Goal: Task Accomplishment & Management: Manage account settings

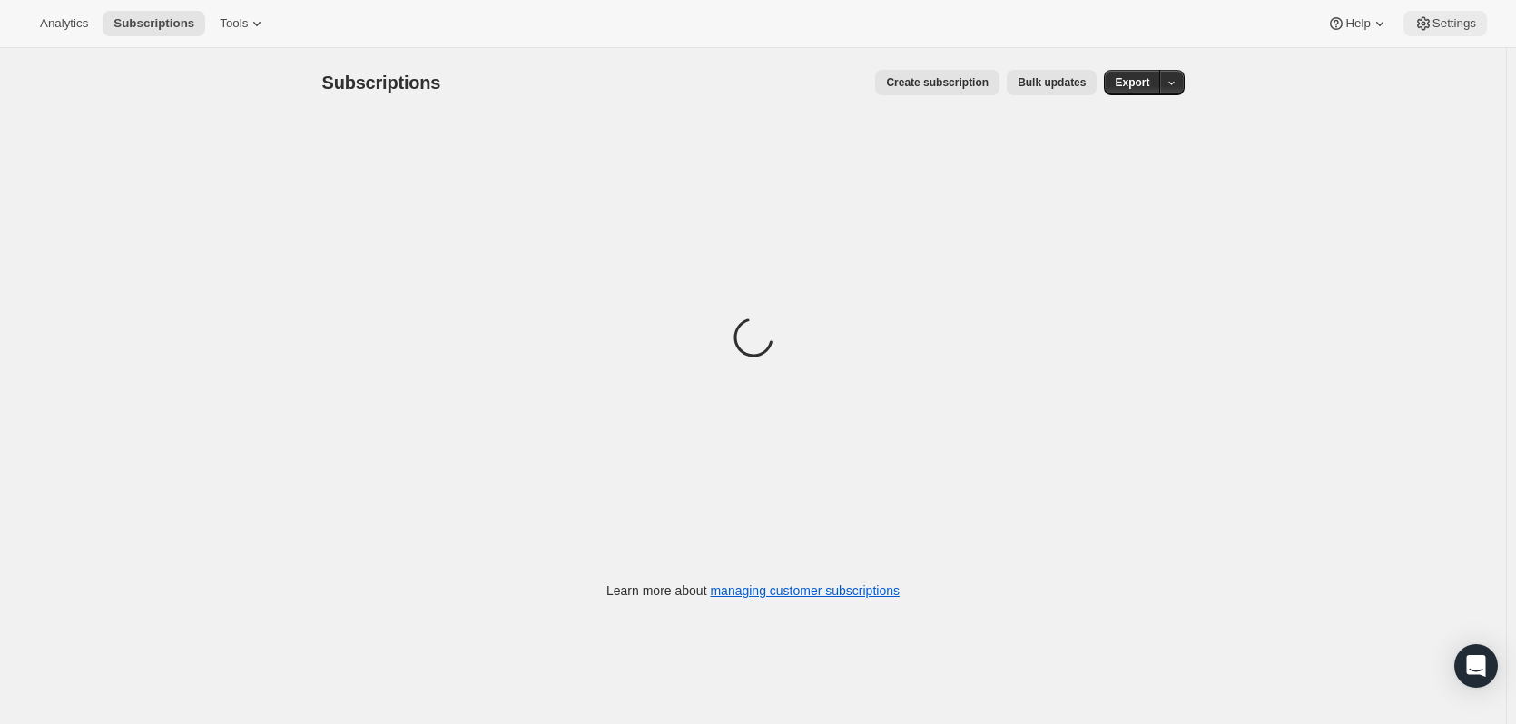
click at [1433, 26] on span "Settings" at bounding box center [1455, 23] width 44 height 15
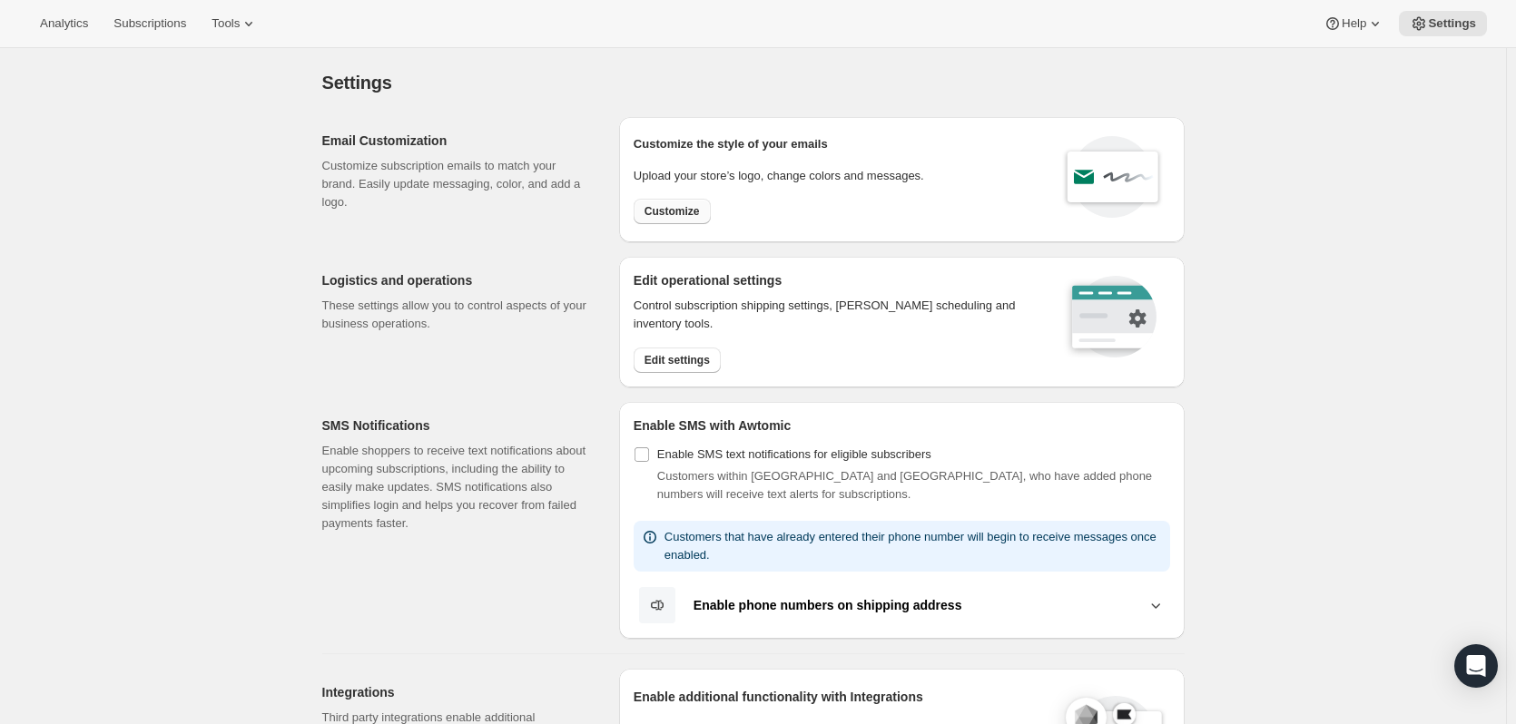
click at [682, 210] on span "Customize" at bounding box center [672, 211] width 55 height 15
select select "subscriptionMessage"
select select "5"
select select "15"
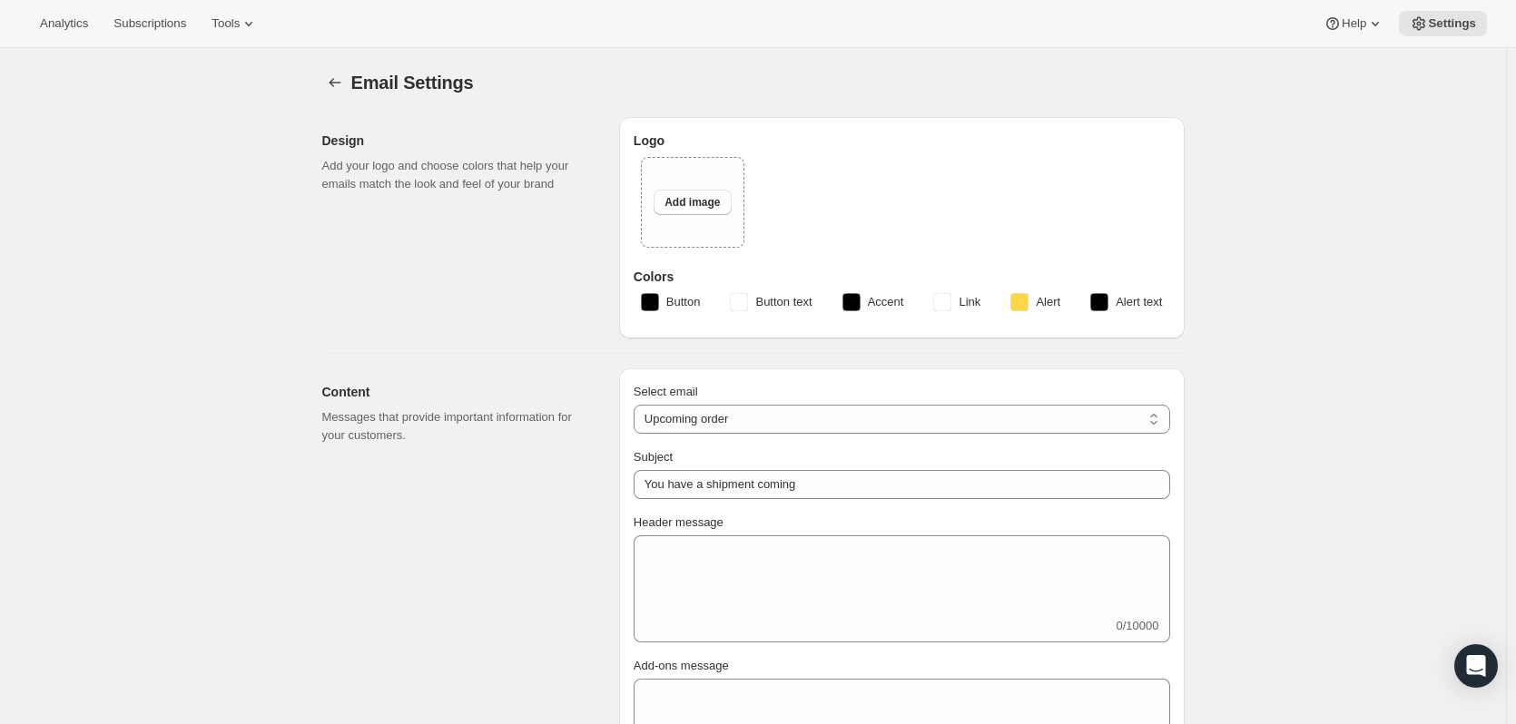
type input "Kendamil"
checkbox input "false"
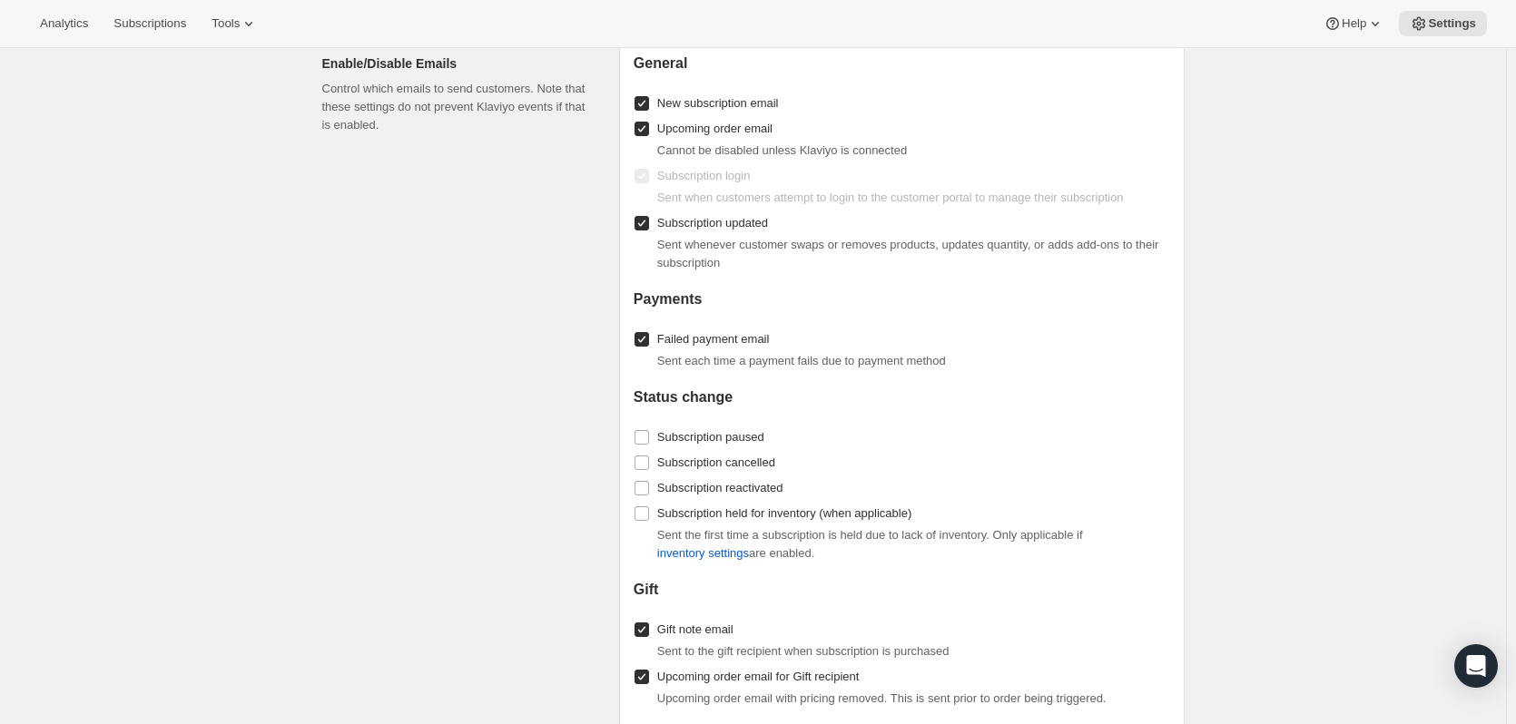
scroll to position [1634, 0]
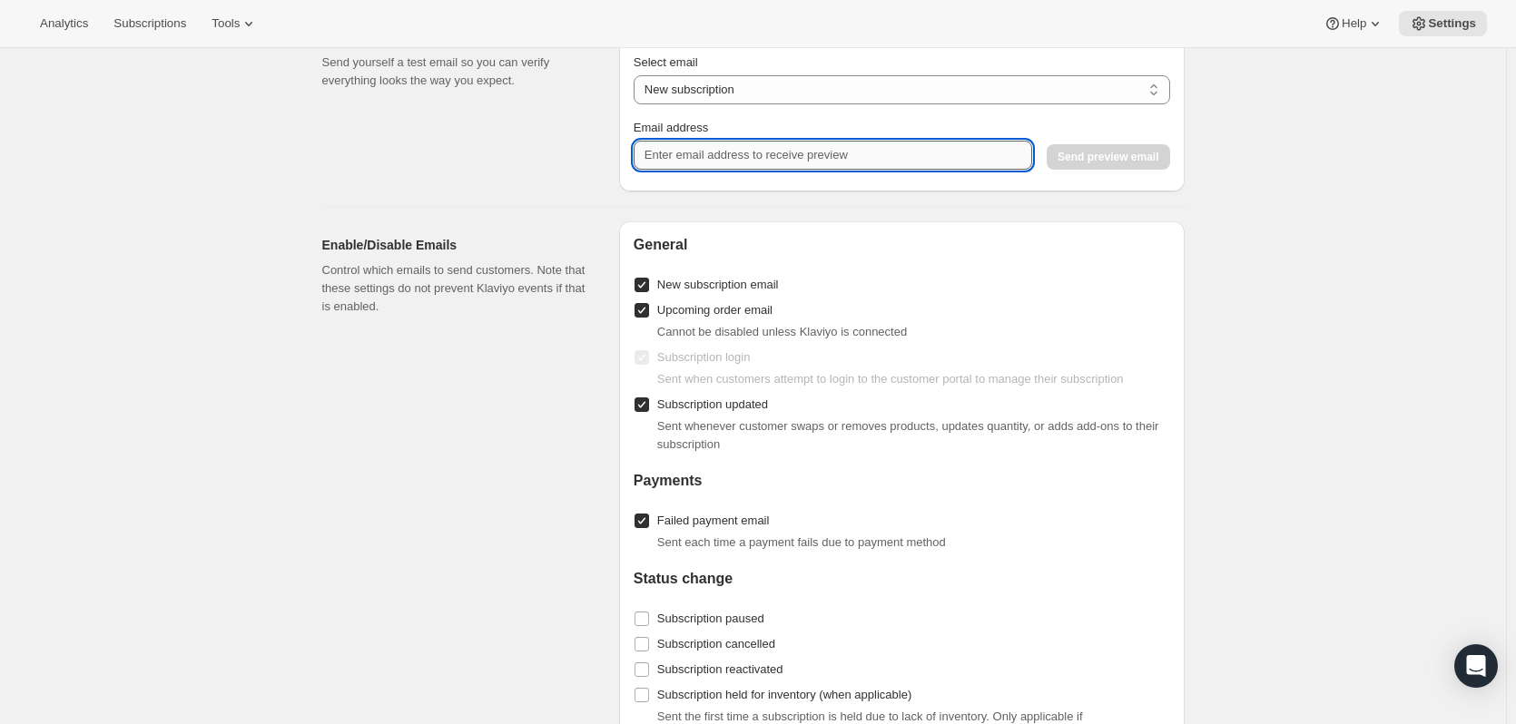
click at [828, 170] on input "Email address" at bounding box center [833, 155] width 399 height 29
drag, startPoint x: 819, startPoint y: 167, endPoint x: 751, endPoint y: 162, distance: 68.3
click at [751, 162] on input "Email address" at bounding box center [833, 155] width 399 height 29
click at [744, 163] on input "Email address" at bounding box center [833, 155] width 399 height 29
type input "[PERSON_NAME][EMAIL_ADDRESS][DOMAIN_NAME]"
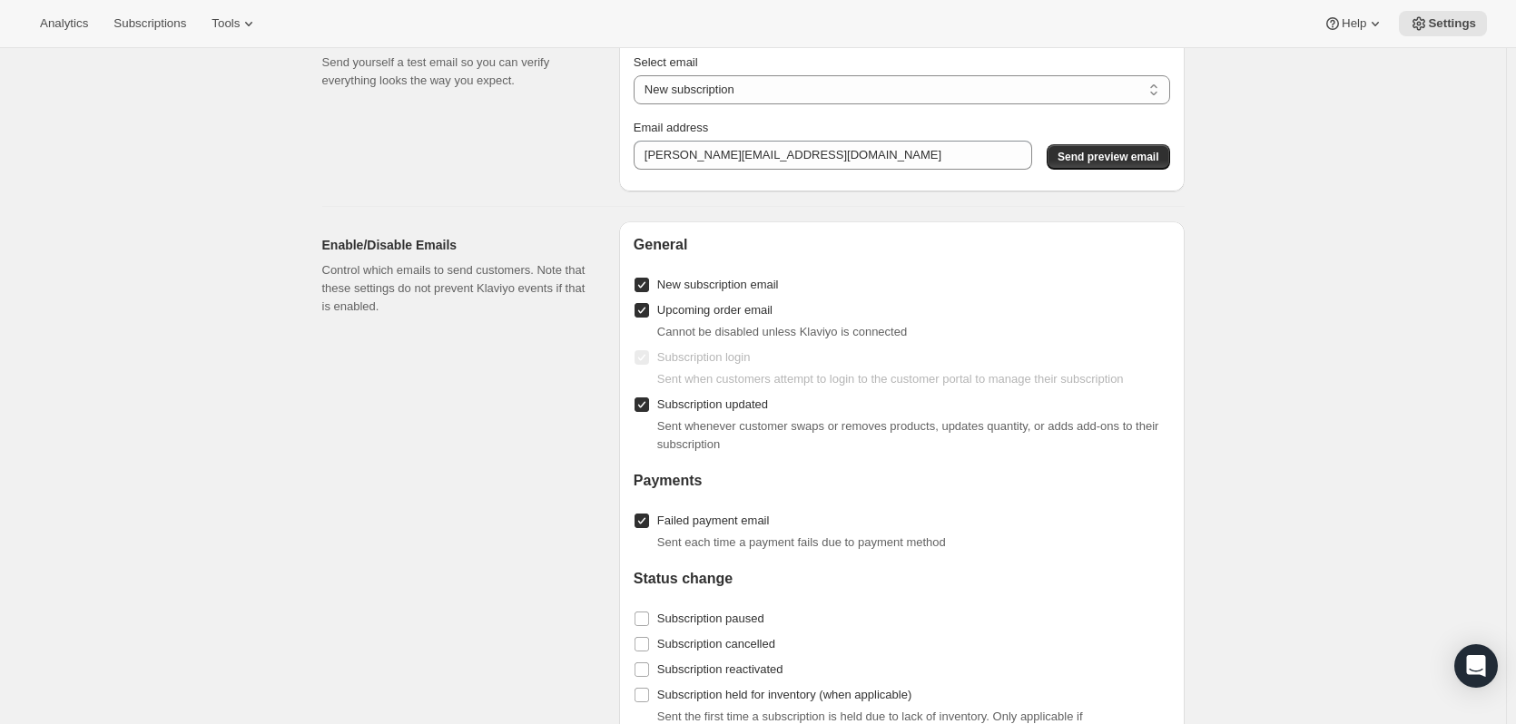
click at [1097, 162] on button "Send preview email" at bounding box center [1108, 156] width 123 height 25
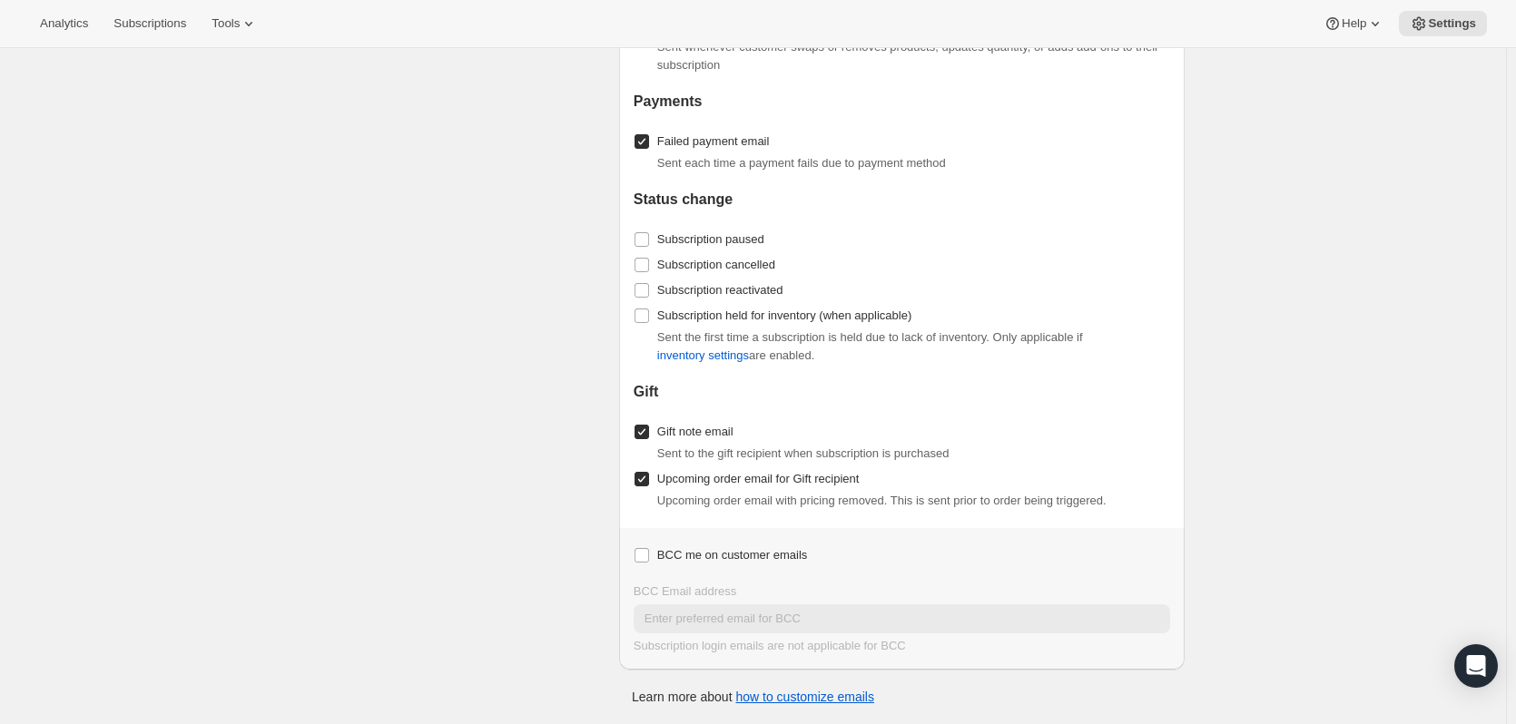
scroll to position [2025, 0]
click at [781, 703] on link "how to customize emails" at bounding box center [804, 697] width 139 height 15
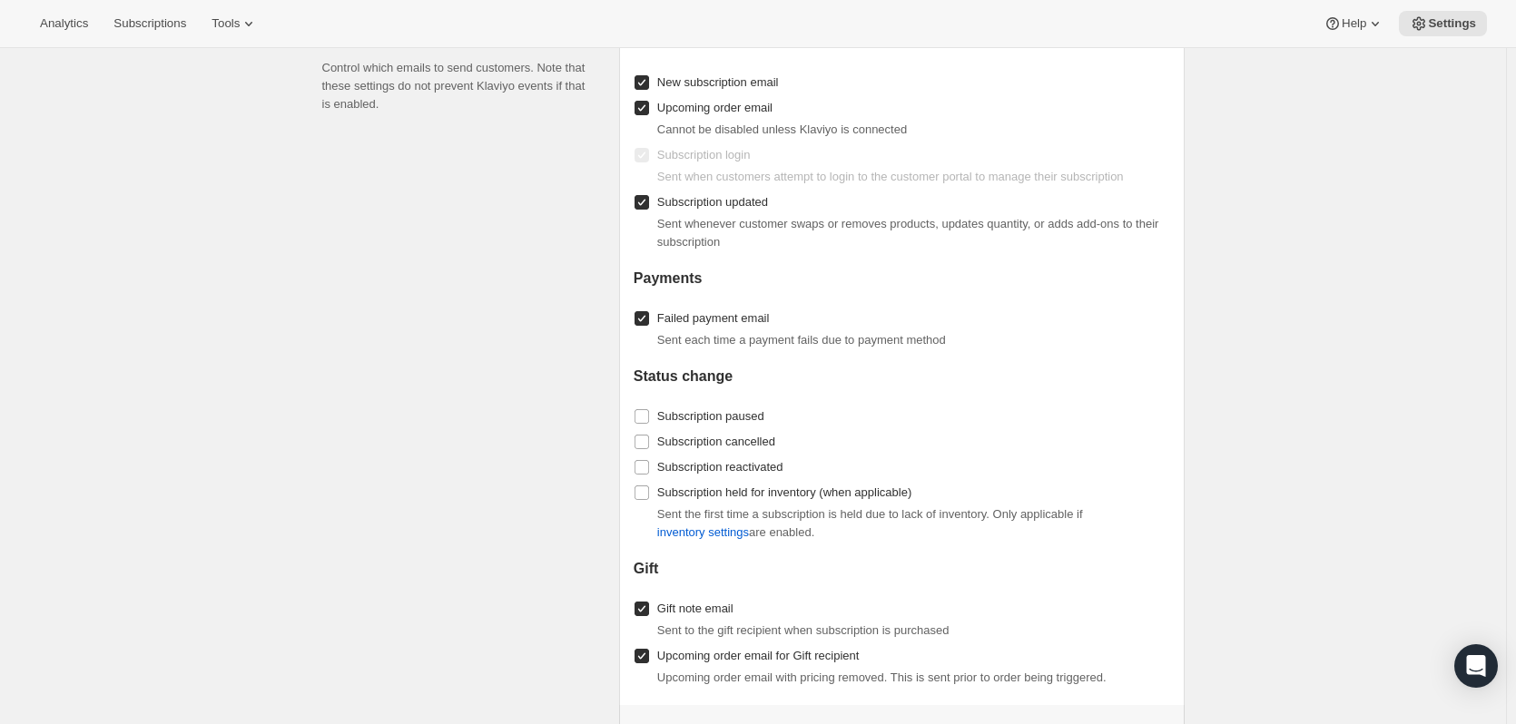
scroll to position [1571, 0]
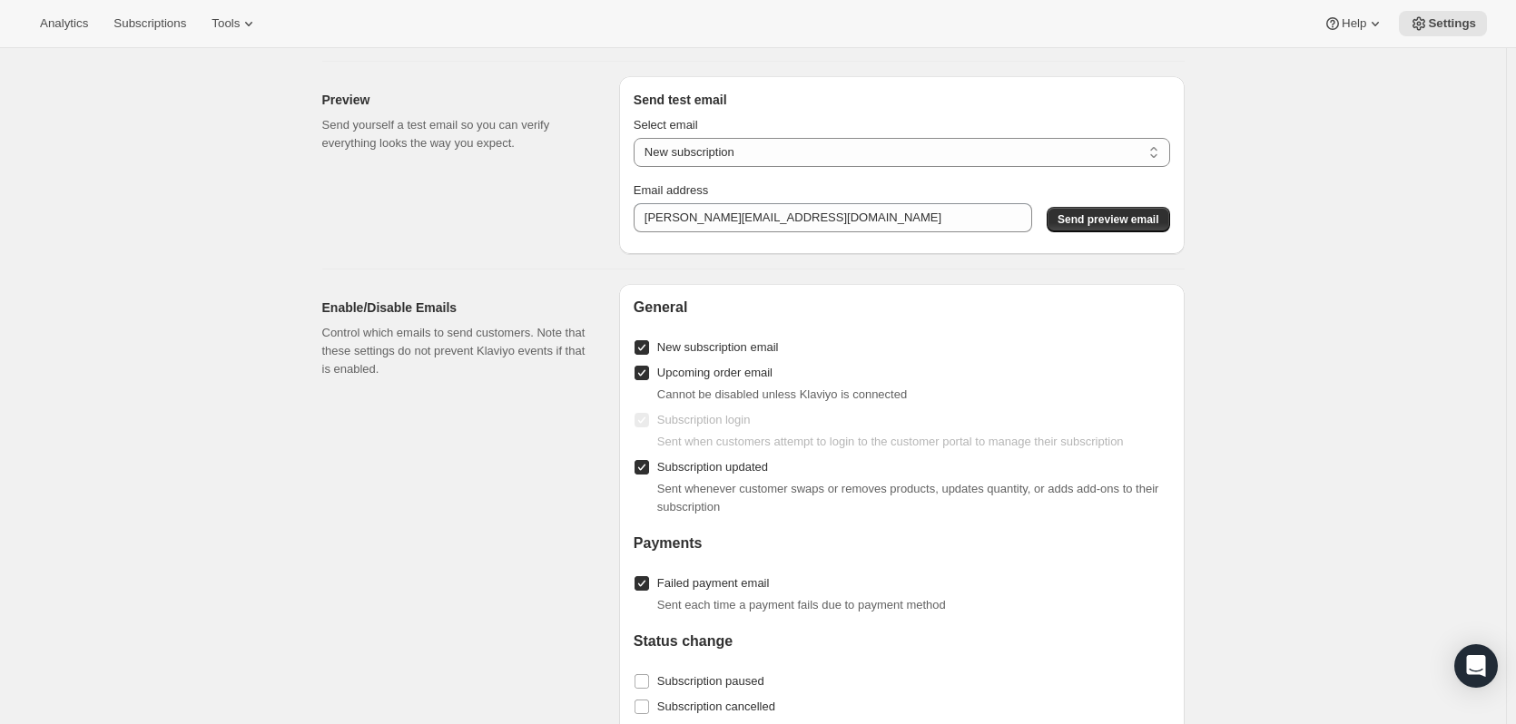
click at [848, 148] on div "Select email New subscription Upcoming order Payment failure Delayed subscripti…" at bounding box center [902, 141] width 537 height 51
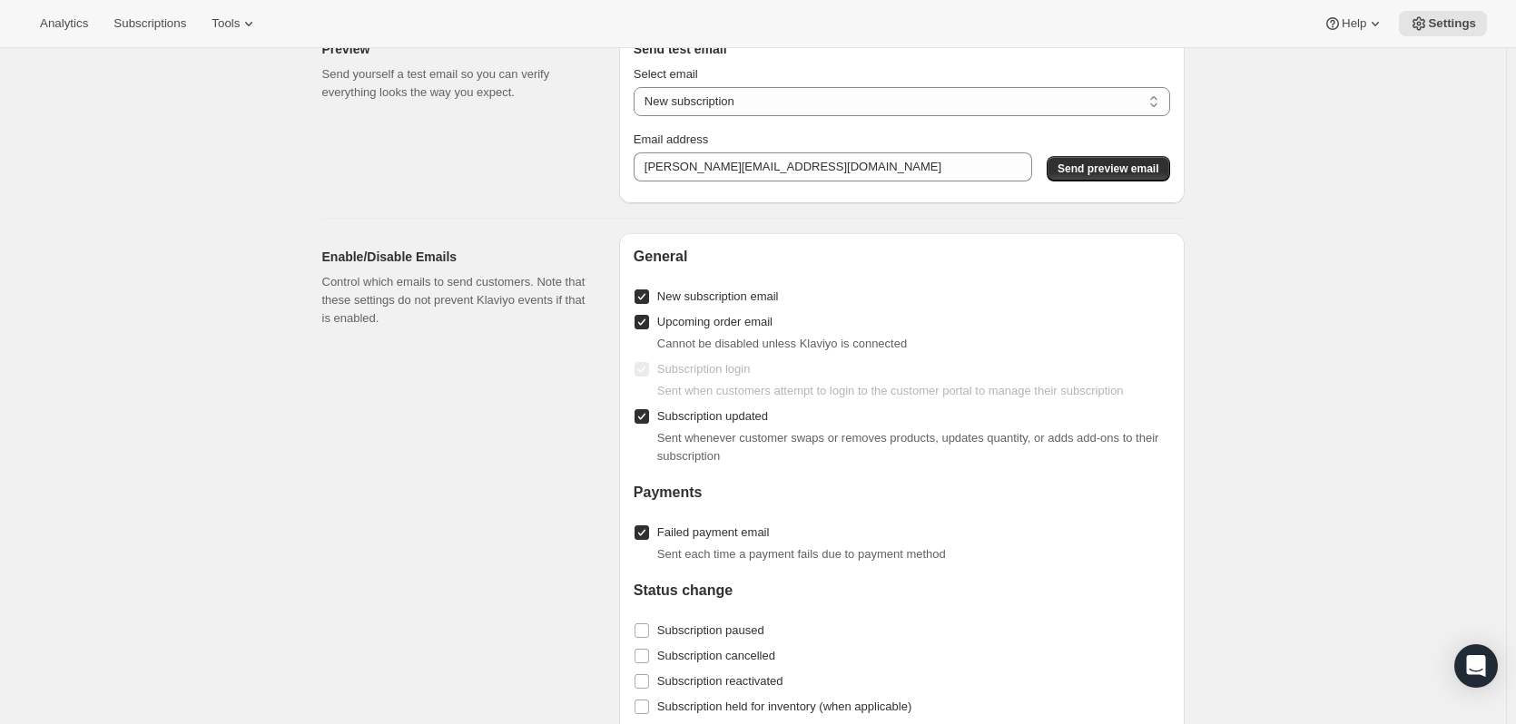
scroll to position [1662, 0]
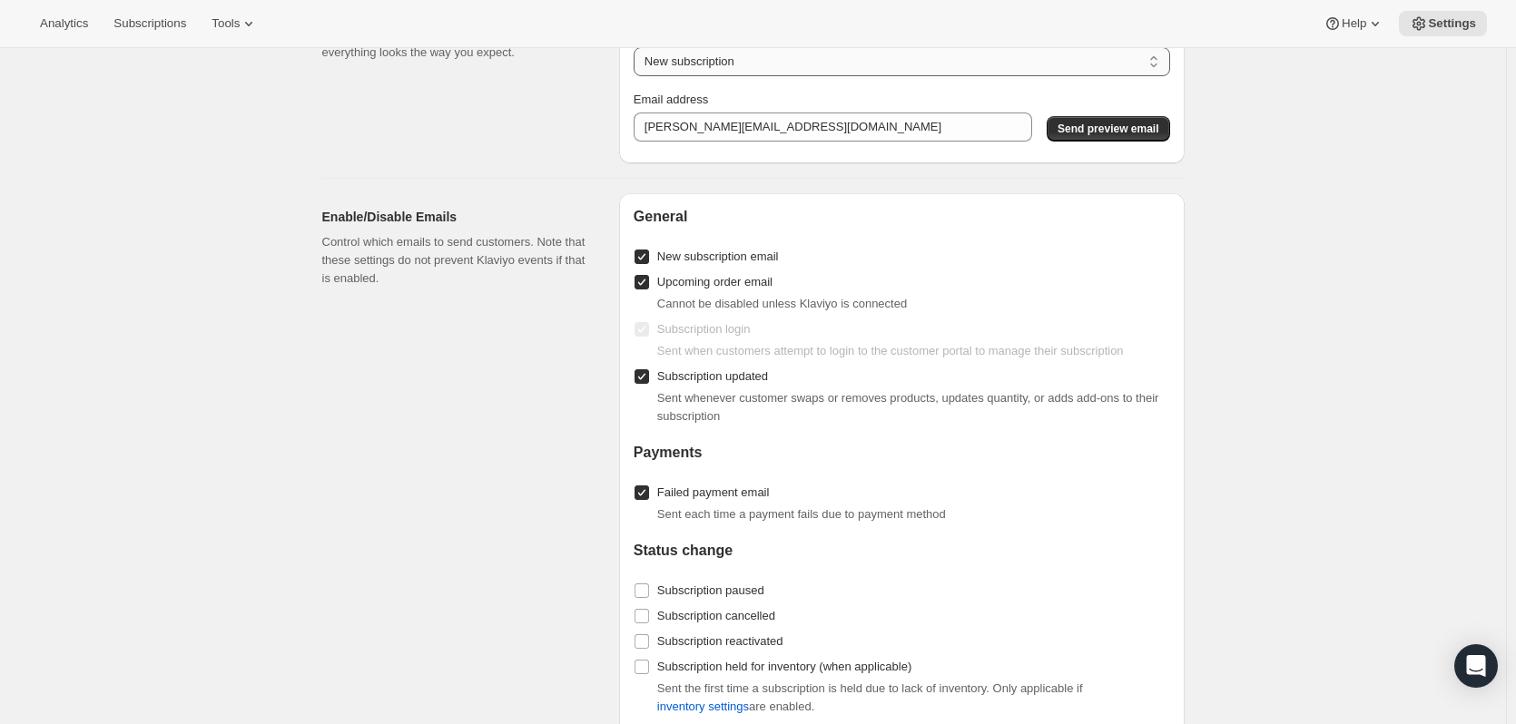
click at [864, 66] on select "New subscription Upcoming order Payment failure Delayed subscription Updated su…" at bounding box center [902, 61] width 537 height 29
select select "upcoming-subscription"
click at [637, 59] on select "New subscription Upcoming order Payment failure Delayed subscription Updated su…" at bounding box center [902, 61] width 537 height 29
click at [1113, 133] on button "Send preview email" at bounding box center [1108, 128] width 123 height 25
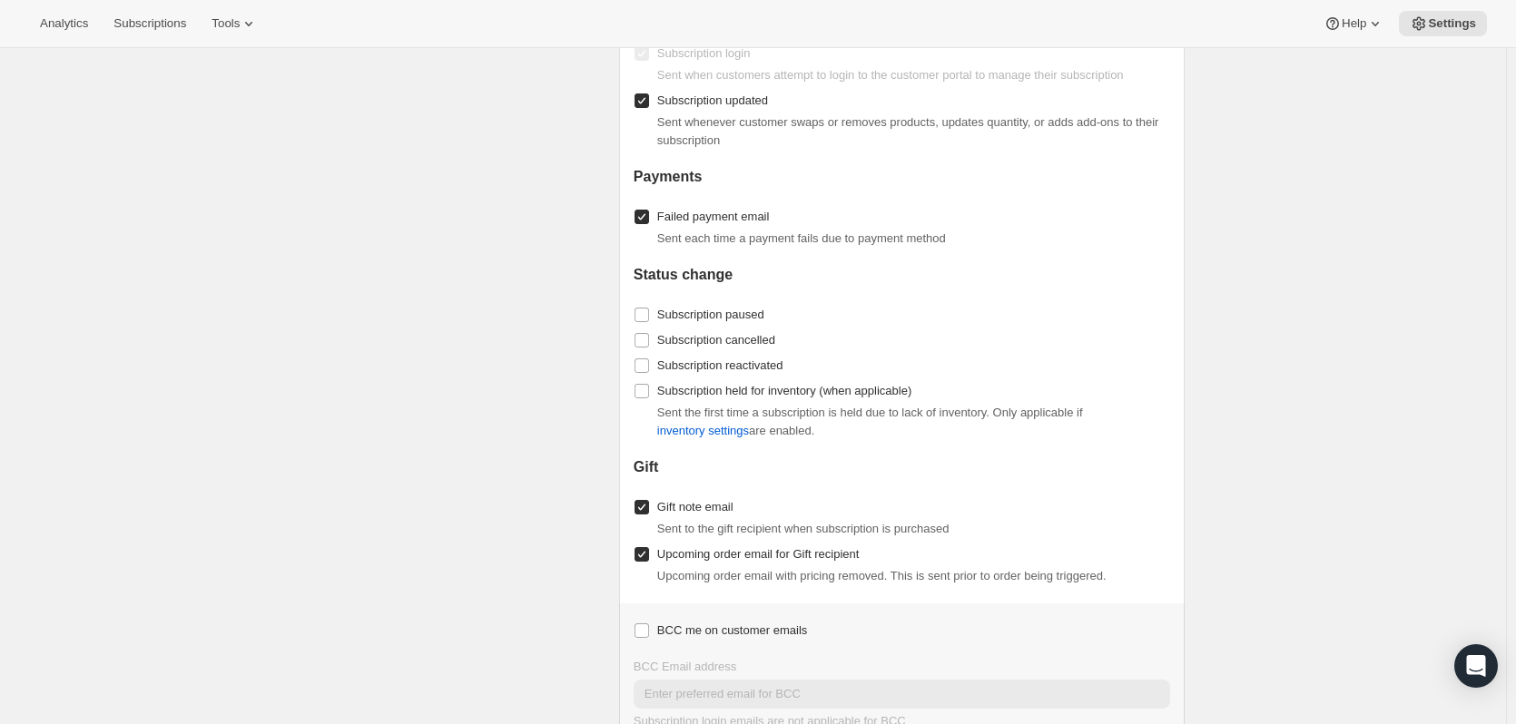
scroll to position [2025, 0]
